Goal: Information Seeking & Learning: Find specific fact

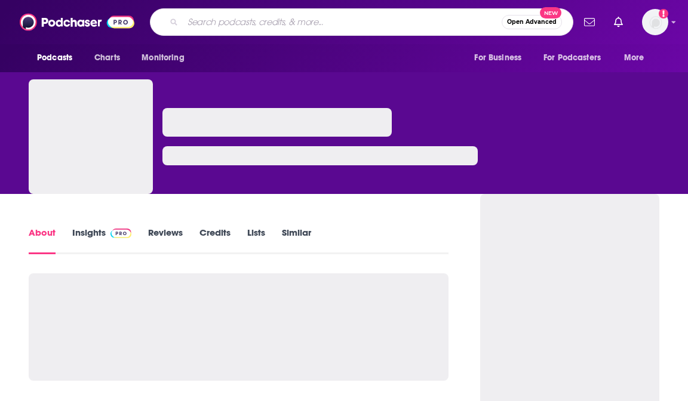
click at [221, 26] on input "Search podcasts, credits, & more..." at bounding box center [342, 22] width 319 height 19
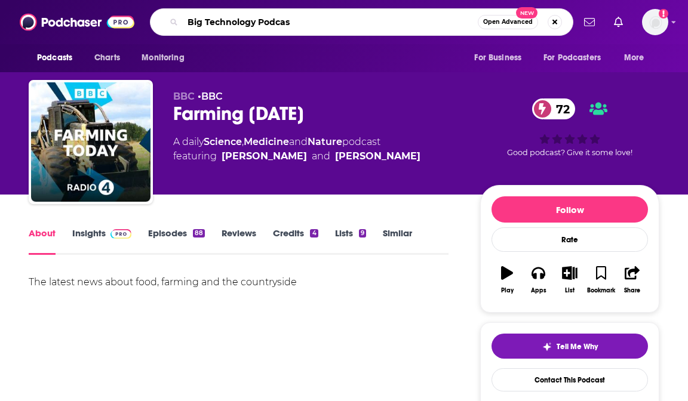
type input "Big Technology Podcast"
click at [278, 16] on input "Big Technology Podcast" at bounding box center [330, 22] width 295 height 19
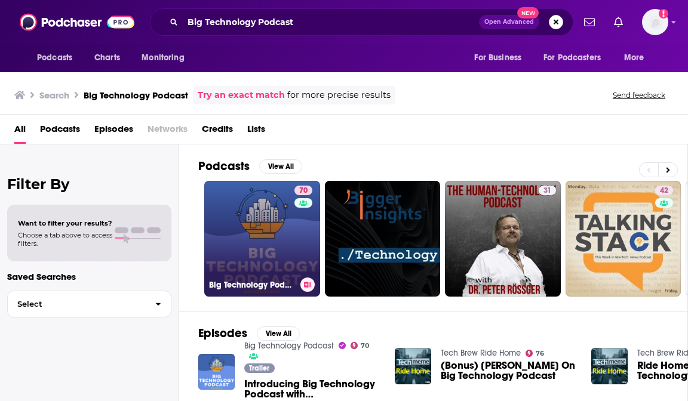
click at [280, 219] on link "70 Big Technology Podcast" at bounding box center [262, 239] width 116 height 116
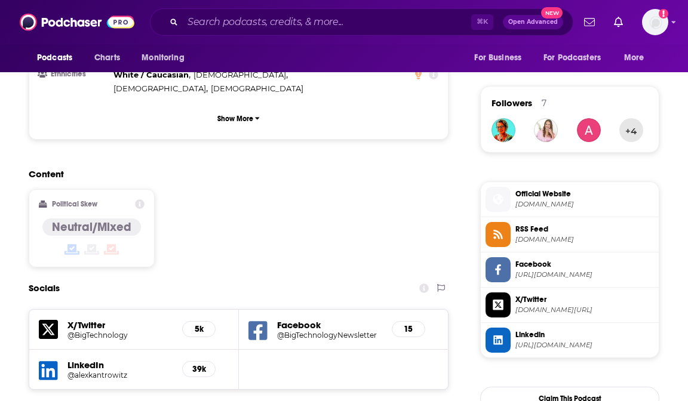
scroll to position [894, 0]
